Goal: Task Accomplishment & Management: Complete application form

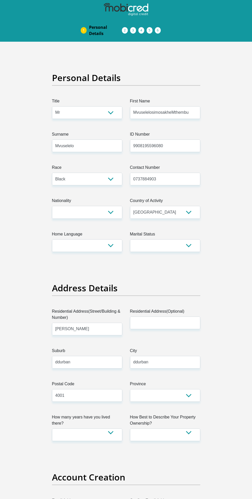
select select "Mr"
select select "1"
select select "ZAF"
click at [93, 211] on select "[GEOGRAPHIC_DATA] [GEOGRAPHIC_DATA] [GEOGRAPHIC_DATA] [GEOGRAPHIC_DATA] [GEOGRA…" at bounding box center [87, 212] width 70 height 13
select select "ZAF"
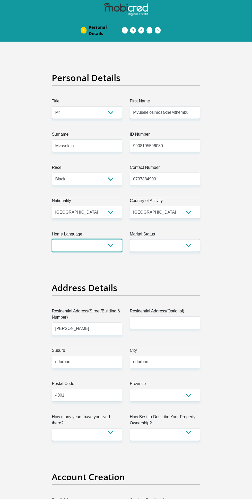
click at [91, 247] on select "Afrikaans English Sepedi South Ndebele Southern Sotho Swati Tsonga Tswana Venda…" at bounding box center [87, 245] width 70 height 13
select select "[DATE]"
click at [176, 249] on select "Married ANC Single Divorced Widowed Married COP or Customary Law" at bounding box center [165, 245] width 70 height 13
select select "2"
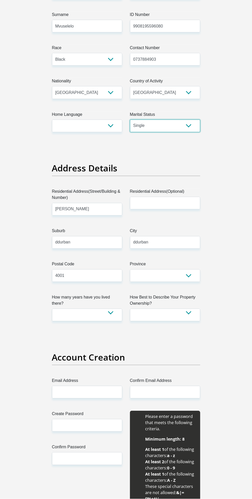
scroll to position [120, 0]
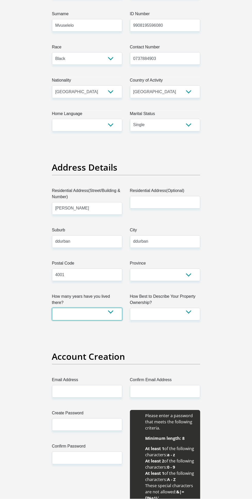
click at [105, 311] on select "less than 1 year 1-3 years 3-5 years 5+ years" at bounding box center [87, 314] width 70 height 13
click at [96, 240] on input "ddurban" at bounding box center [87, 241] width 70 height 13
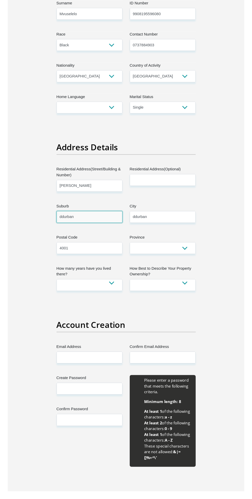
scroll to position [123, 0]
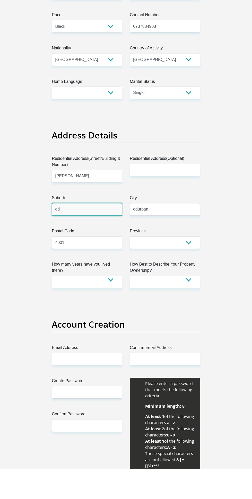
type input "d"
type input "Kwadukuza"
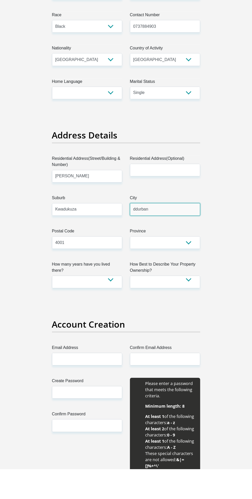
click at [172, 240] on input "ddurban" at bounding box center [165, 239] width 70 height 13
type input "ddurba"
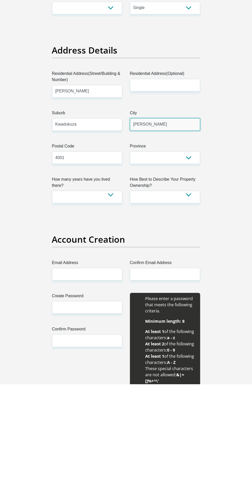
type input "[PERSON_NAME]"
click at [189, 271] on select "Eastern Cape Free State [GEOGRAPHIC_DATA] [GEOGRAPHIC_DATA][DATE] [GEOGRAPHIC_D…" at bounding box center [165, 272] width 70 height 13
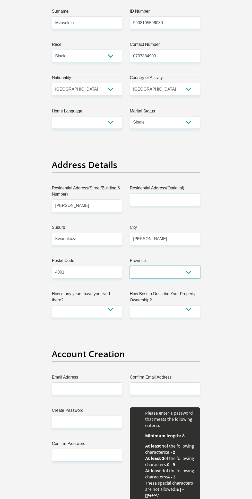
select select "[GEOGRAPHIC_DATA][DATE]"
click at [105, 312] on select "less than 1 year 1-3 years 3-5 years 5+ years" at bounding box center [87, 311] width 70 height 13
select select "4"
click at [180, 311] on select "Owned Rented Family Owned Company Dwelling" at bounding box center [165, 311] width 70 height 13
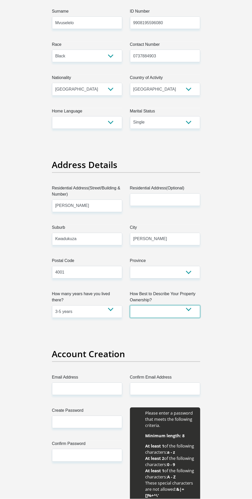
select select "Rented"
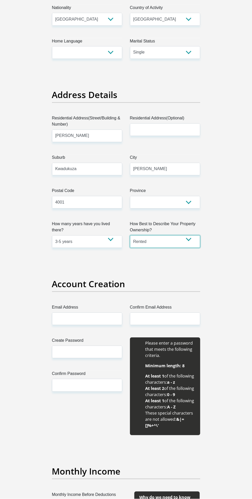
scroll to position [196, 0]
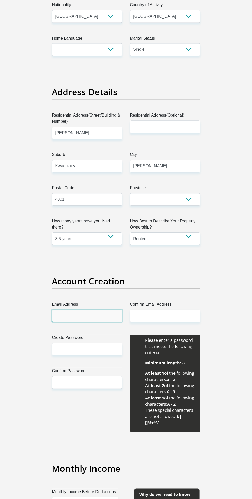
click at [85, 314] on input "Email Address" at bounding box center [87, 316] width 70 height 13
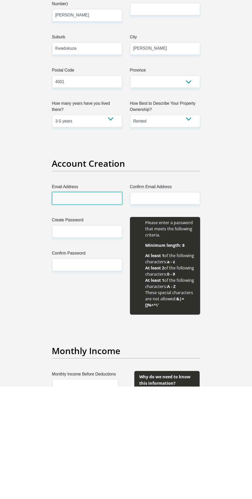
scroll to position [201, 0]
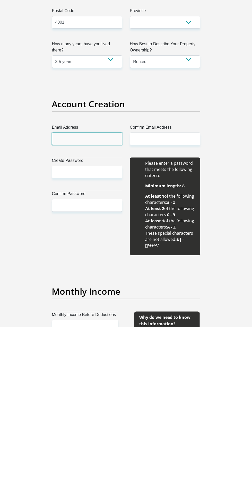
type input "[EMAIL_ADDRESS][DOMAIN_NAME]"
type input "Mvuselelo simosakhe Mthembu"
type input "Mvuselelo"
type input "0737884903"
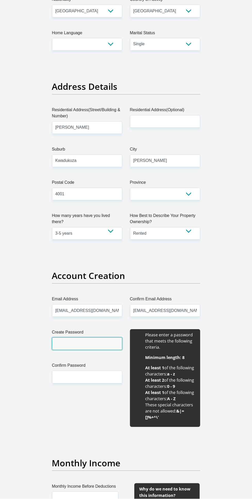
click at [84, 343] on input "Create Password" at bounding box center [87, 343] width 70 height 13
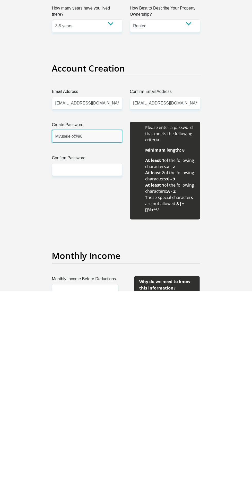
type input "Mvuselelo@98"
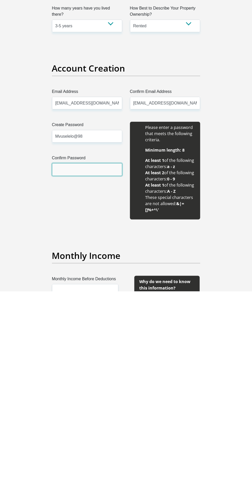
click at [85, 377] on input "Confirm Password" at bounding box center [87, 376] width 70 height 13
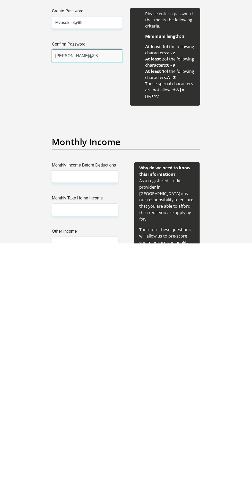
scroll to position [303, 0]
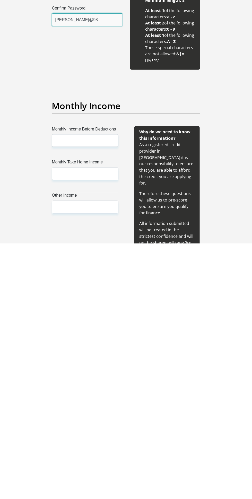
type input "[PERSON_NAME]@98"
click at [75, 407] on div "Monthly Income Before Deductions Monthly Take Home Income Other Income" at bounding box center [85, 448] width 82 height 135
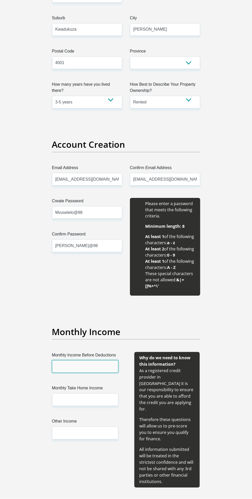
click at [84, 364] on input "Monthly Income Before Deductions" at bounding box center [85, 366] width 66 height 13
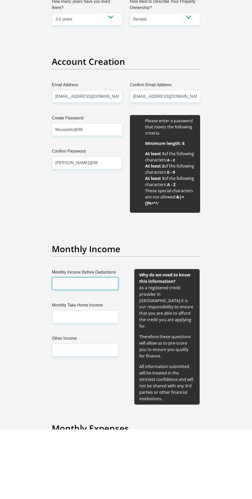
scroll to position [346, 0]
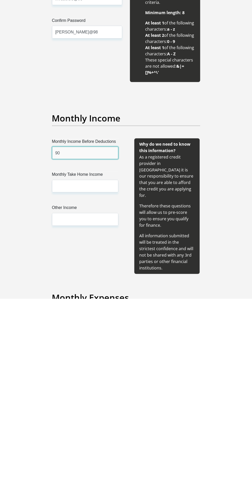
type input "9"
type input "12000"
click at [78, 387] on input "Monthly Take Home Income" at bounding box center [85, 386] width 66 height 13
type input "9000"
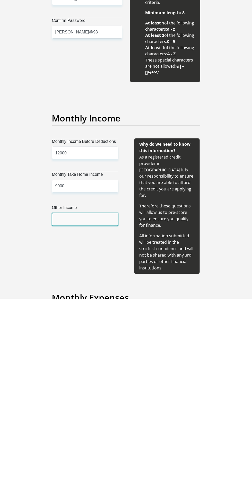
click at [85, 419] on input "Other Income" at bounding box center [85, 419] width 66 height 13
type input "1"
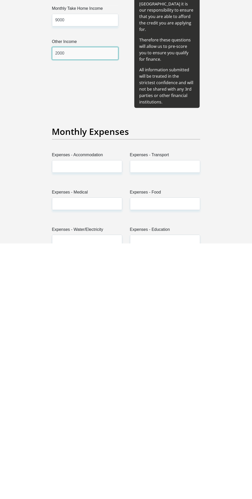
type input "2000"
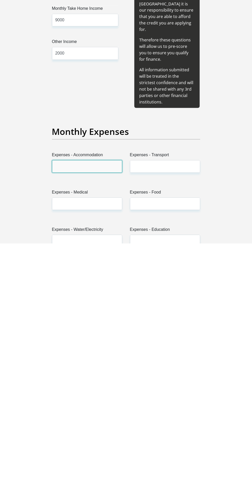
click at [96, 415] on input "Expenses - Accommodation" at bounding box center [87, 421] width 70 height 13
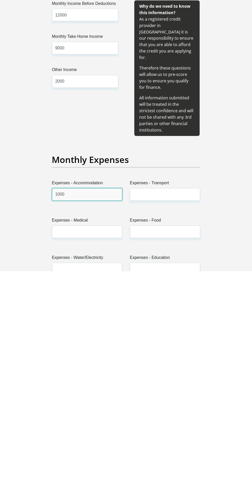
type input "1000"
click at [180, 415] on input "Expenses - Transport" at bounding box center [165, 421] width 70 height 13
type input "1"
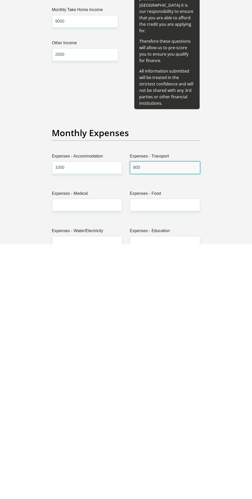
type input "600"
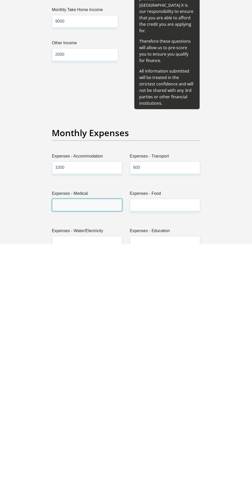
click at [88, 453] on input "Expenses - Medical" at bounding box center [87, 459] width 70 height 13
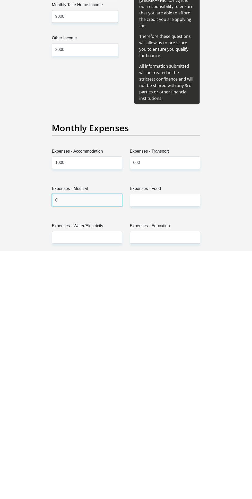
type input "0"
click at [162, 441] on input "Expenses - Food" at bounding box center [165, 447] width 70 height 13
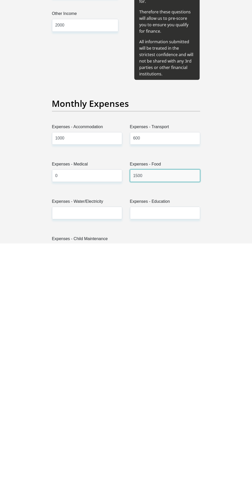
scroll to position [484, 0]
type input "1500"
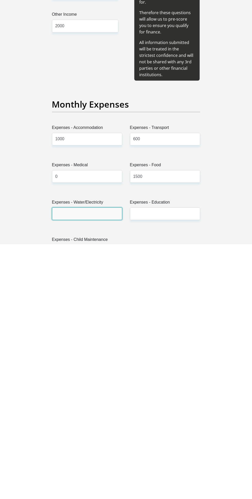
click at [89, 462] on input "Expenses - Water/Electricity" at bounding box center [87, 468] width 70 height 13
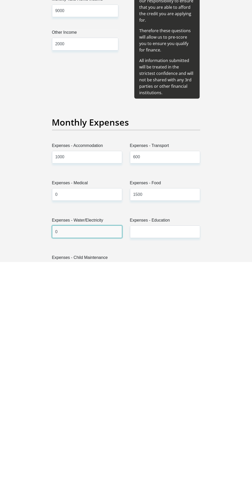
type input "0"
click at [177, 462] on input "Expenses - Education" at bounding box center [165, 468] width 70 height 13
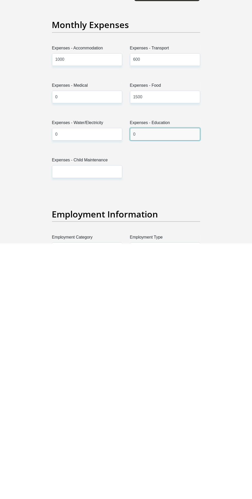
type input "0"
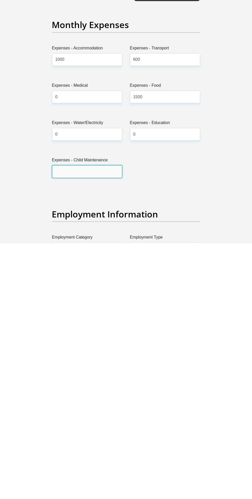
click at [103, 420] on input "Expenses - Child Maintenance" at bounding box center [87, 426] width 70 height 13
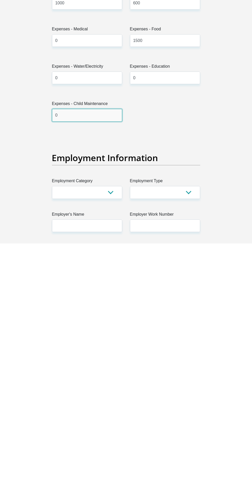
scroll to position [627, 0]
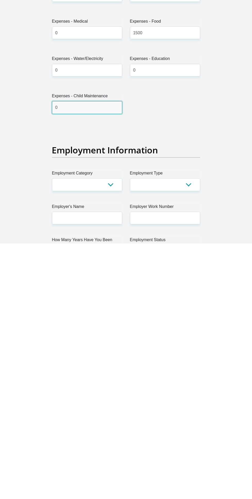
type input "0"
click at [109, 438] on select "AGRICULTURE ALCOHOL & TOBACCO CONSTRUCTION MATERIALS METALLURGY EQUIPMENT FOR R…" at bounding box center [87, 439] width 70 height 13
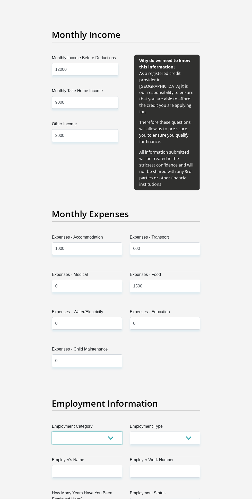
scroll to position [639, 0]
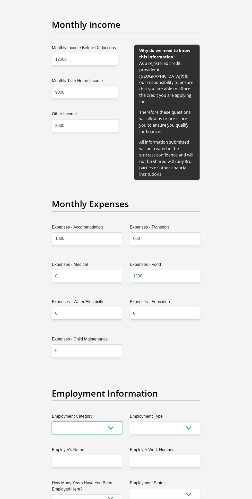
click at [101, 421] on select "AGRICULTURE ALCOHOL & TOBACCO CONSTRUCTION MATERIALS METALLURGY EQUIPMENT FOR R…" at bounding box center [87, 427] width 70 height 13
select select "27"
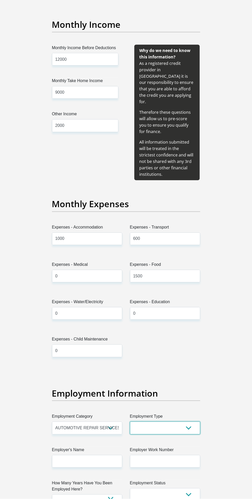
click at [189, 421] on select "College/Lecturer Craft Seller Creative Driver Executive Farmer Forces - Non Com…" at bounding box center [165, 427] width 70 height 13
select select "Production/Manufacturing"
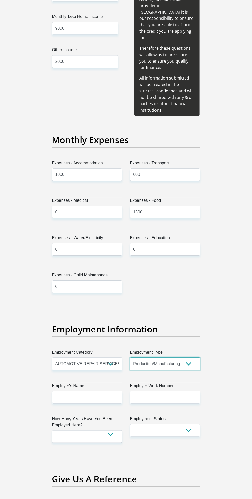
scroll to position [707, 0]
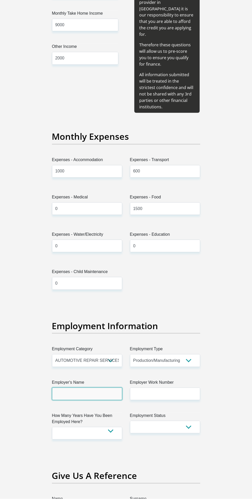
click at [96, 387] on input "Employer's Name" at bounding box center [87, 393] width 70 height 13
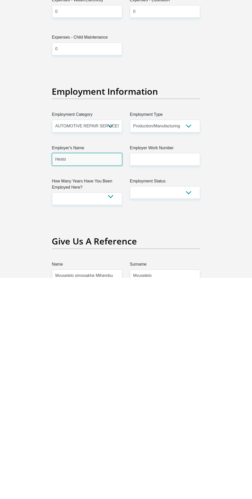
type input "Hesto"
click at [178, 366] on label "Employer Work Number" at bounding box center [165, 370] width 70 height 8
click at [178, 374] on input "Employer Work Number" at bounding box center [165, 380] width 70 height 13
click at [102, 413] on select "less than 1 year 1-3 years 3-5 years 5+ years" at bounding box center [87, 419] width 70 height 13
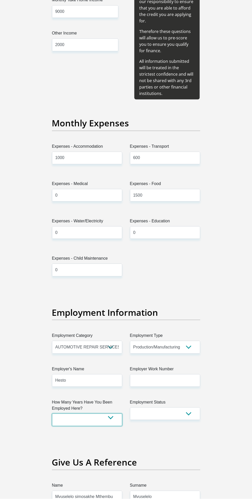
select select "48"
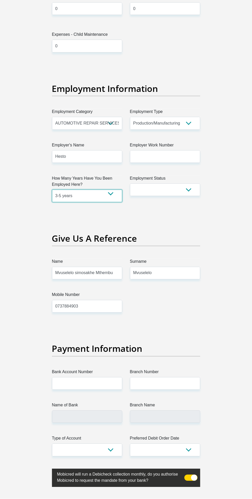
scroll to position [945, 0]
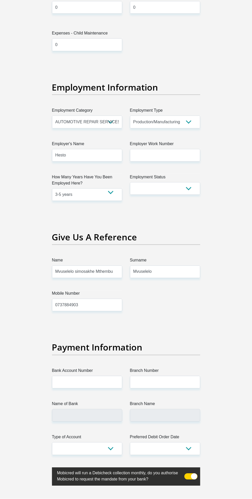
click at [170, 401] on label "Branch Name" at bounding box center [165, 405] width 70 height 8
click at [170, 409] on input "Branch Name" at bounding box center [165, 415] width 70 height 13
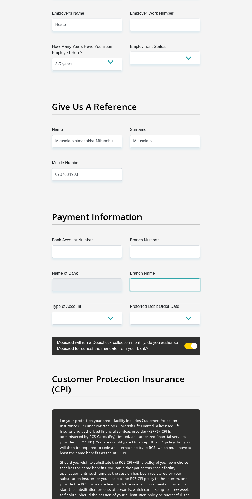
scroll to position [1077, 0]
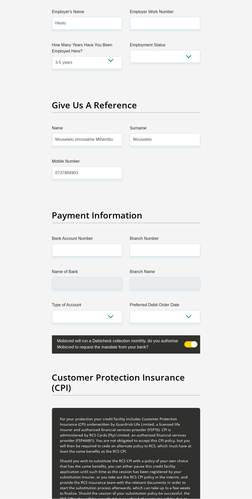
click at [107, 235] on label "Bank Account Number" at bounding box center [87, 239] width 70 height 8
click at [107, 244] on input "Bank Account Number" at bounding box center [87, 250] width 70 height 13
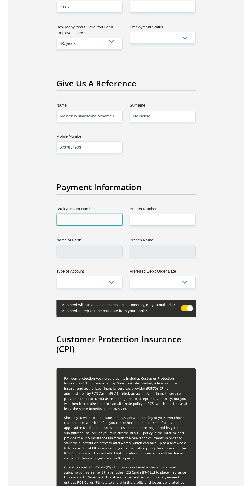
scroll to position [1080, 0]
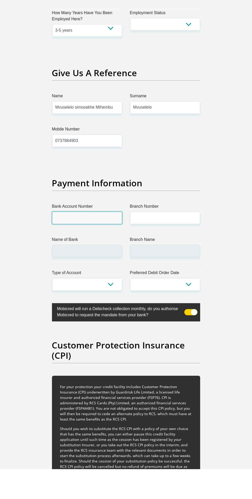
type input "2123733136"
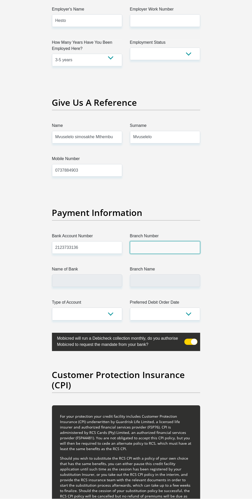
click at [166, 241] on input "Branch Number" at bounding box center [165, 247] width 70 height 13
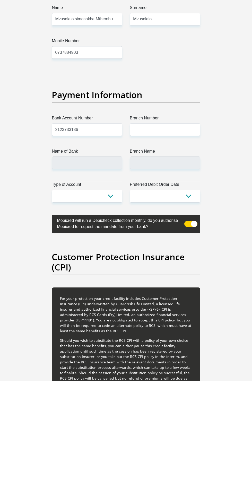
click at [100, 266] on label "Name of Bank" at bounding box center [87, 270] width 70 height 8
click at [100, 274] on input "Name of Bank" at bounding box center [87, 280] width 70 height 13
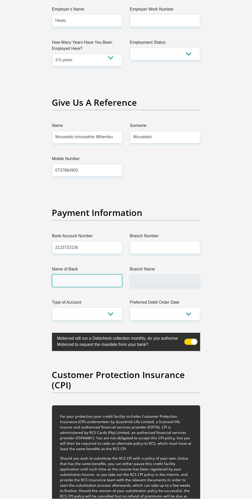
click at [87, 274] on input "Name of Bank" at bounding box center [87, 280] width 70 height 13
click at [81, 274] on input "Name of Bank" at bounding box center [87, 280] width 70 height 13
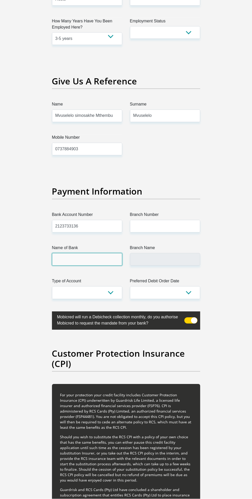
scroll to position [1101, 0]
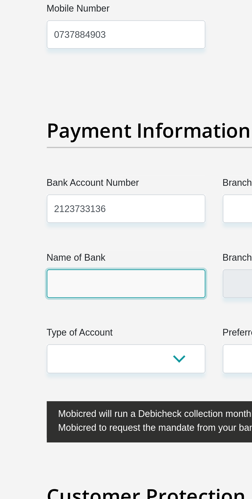
click at [76, 253] on input "Name of Bank" at bounding box center [87, 259] width 70 height 13
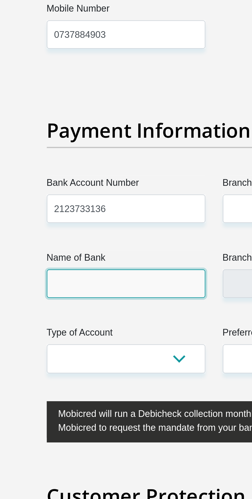
click at [81, 253] on input "Name of Bank" at bounding box center [87, 259] width 70 height 13
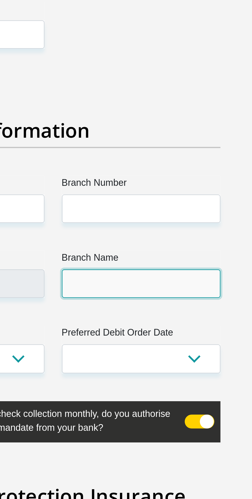
click at [165, 253] on input "Branch Name" at bounding box center [165, 259] width 70 height 13
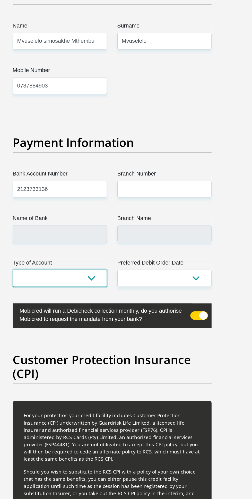
click at [103, 286] on select "Cheque Savings" at bounding box center [87, 292] width 70 height 13
select select "SAV"
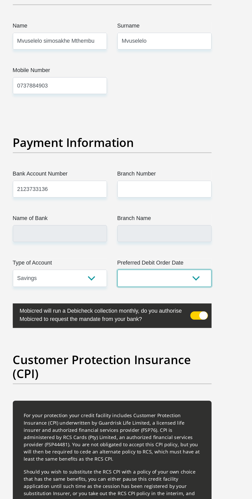
click at [182, 286] on select "1st 2nd 3rd 4th 5th 7th 18th 19th 20th 21st 22nd 23rd 24th 25th 26th 27th 28th …" at bounding box center [165, 292] width 70 height 13
select select "25"
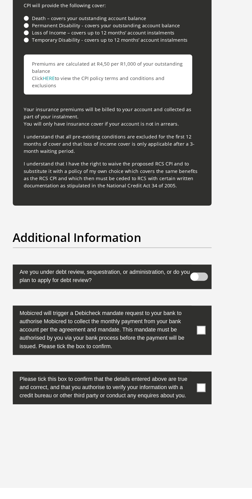
scroll to position [1496, 0]
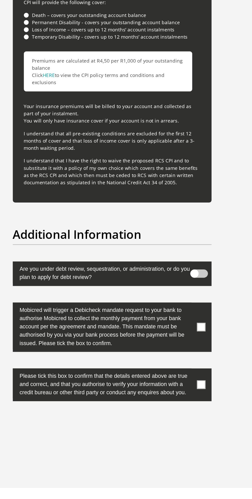
click at [196, 336] on span at bounding box center [190, 339] width 13 height 6
click at [193, 334] on input "checkbox" at bounding box center [193, 334] width 0 height 0
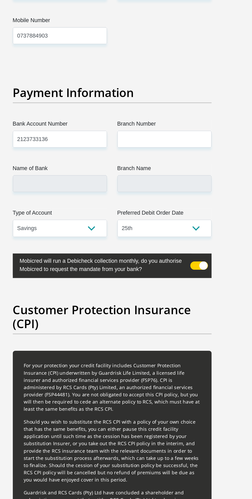
scroll to position [1221, 0]
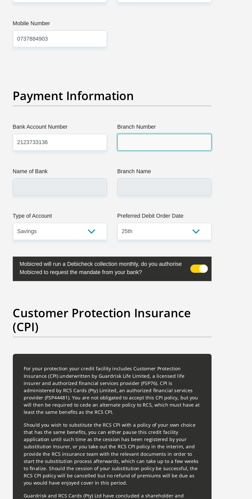
click at [142, 100] on input "Branch Number" at bounding box center [165, 106] width 70 height 13
click at [164, 100] on input "47001" at bounding box center [165, 106] width 70 height 13
type input "470010"
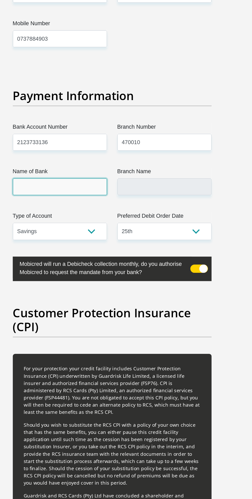
click at [86, 133] on input "Name of Bank" at bounding box center [87, 139] width 70 height 13
click at [84, 137] on input "Name of Bank" at bounding box center [87, 139] width 70 height 13
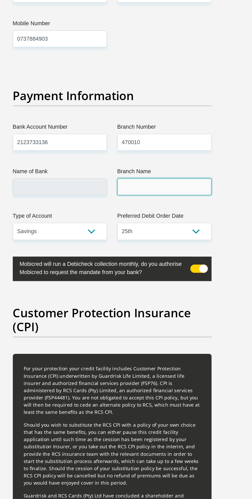
click at [159, 133] on input "Branch Name" at bounding box center [165, 139] width 70 height 13
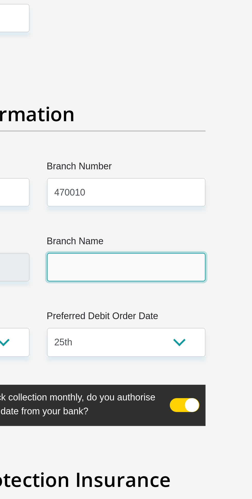
click at [169, 133] on input "Branch Name" at bounding box center [165, 139] width 70 height 13
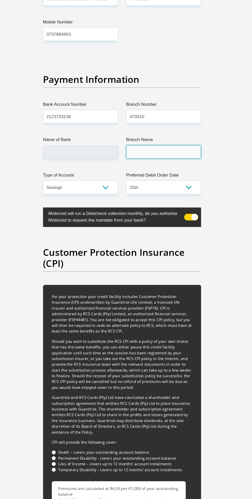
scroll to position [1217, 0]
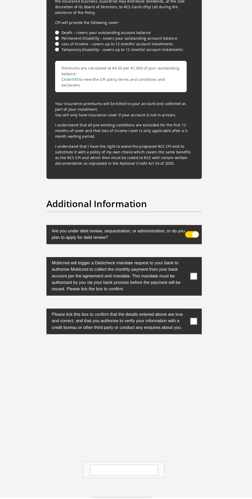
scroll to position [1635, 0]
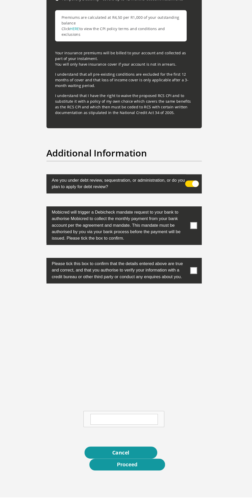
click at [142, 420] on textarea at bounding box center [126, 424] width 64 height 10
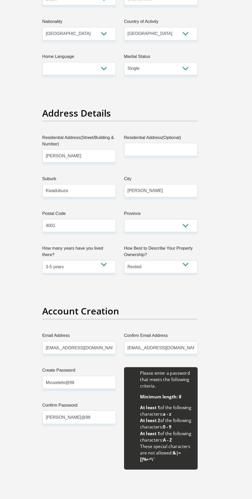
scroll to position [0, 0]
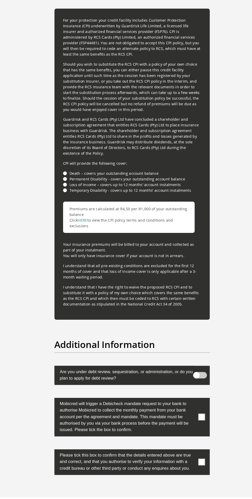
scroll to position [1530, 0]
